Goal: Transaction & Acquisition: Book appointment/travel/reservation

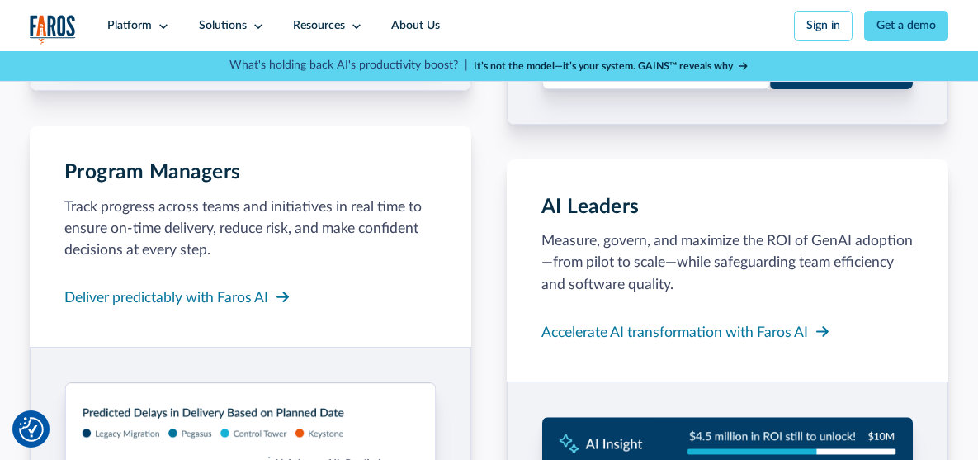
scroll to position [1817, 0]
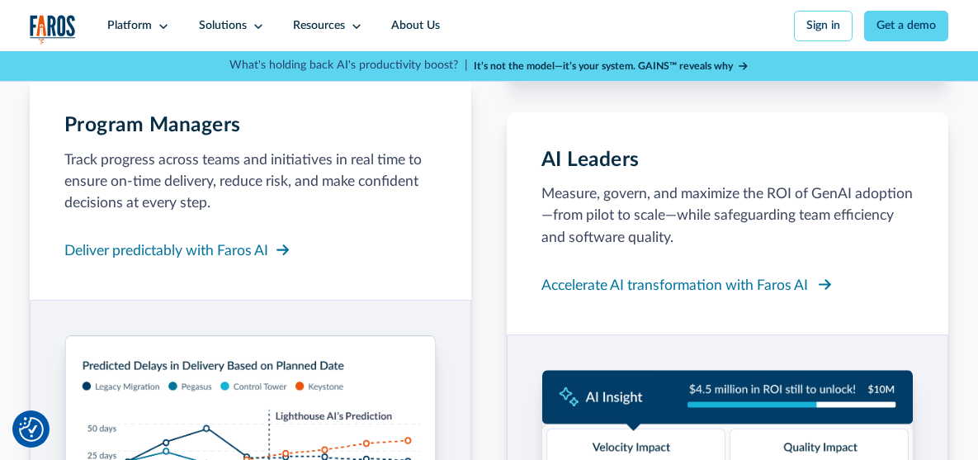
click at [646, 296] on div "Accelerate AI transformation with Faros AI" at bounding box center [675, 285] width 267 height 21
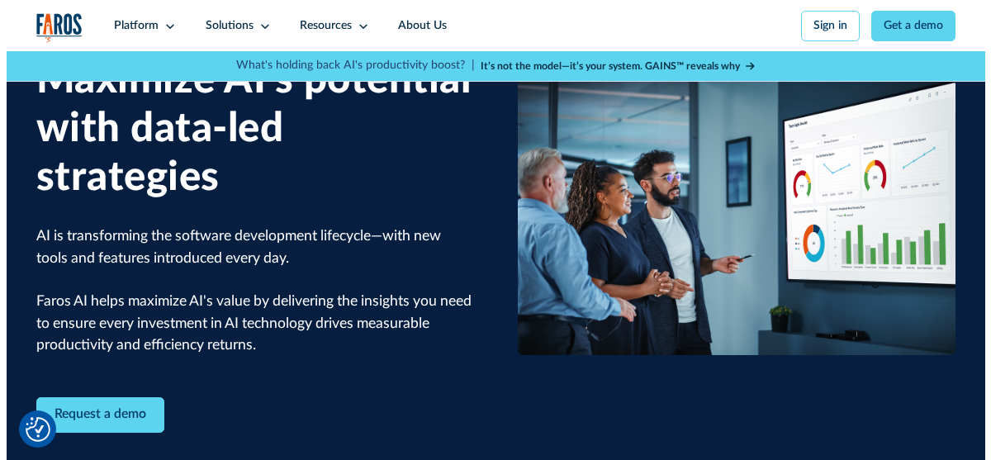
scroll to position [248, 0]
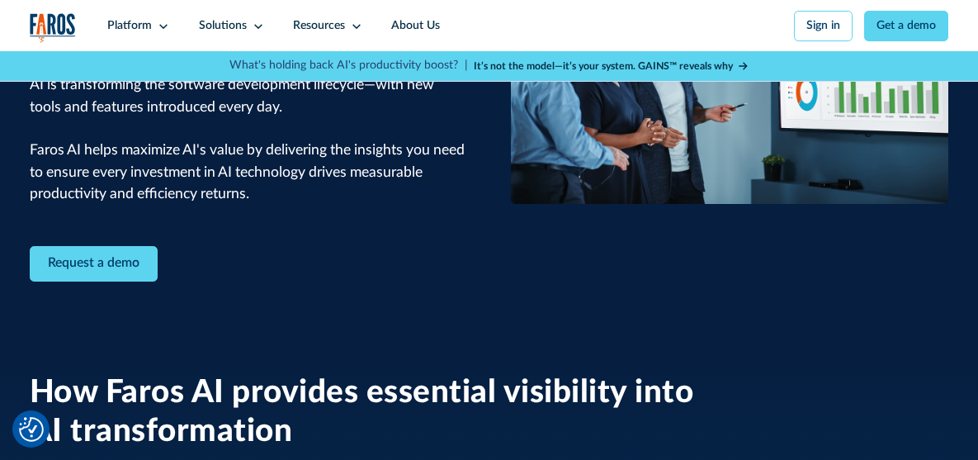
click at [70, 273] on link "Request a demo" at bounding box center [94, 264] width 128 height 36
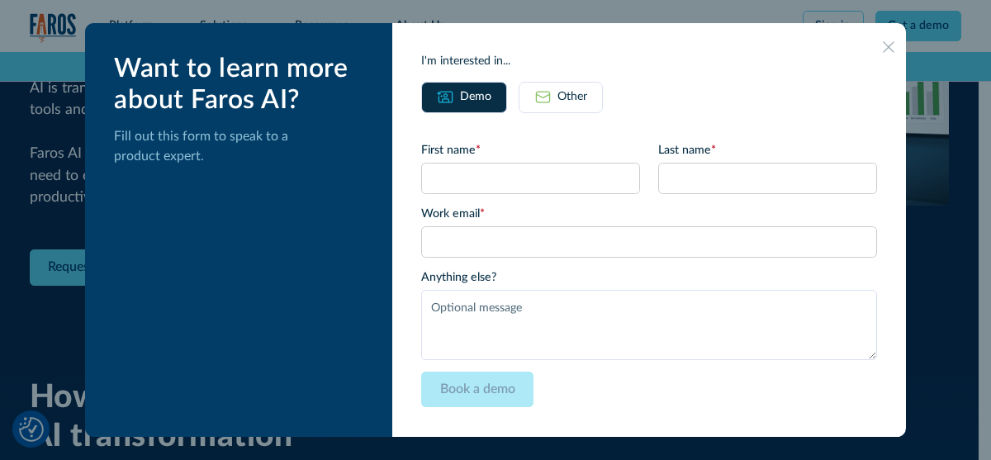
click at [705, 380] on div "Book a demo" at bounding box center [648, 390] width 455 height 36
click at [454, 98] on img at bounding box center [445, 96] width 17 height 17
click at [505, 393] on input "Book a demo" at bounding box center [476, 390] width 111 height 36
click at [476, 381] on input "Book a demo" at bounding box center [476, 390] width 111 height 36
